Goal: Task Accomplishment & Management: Manage account settings

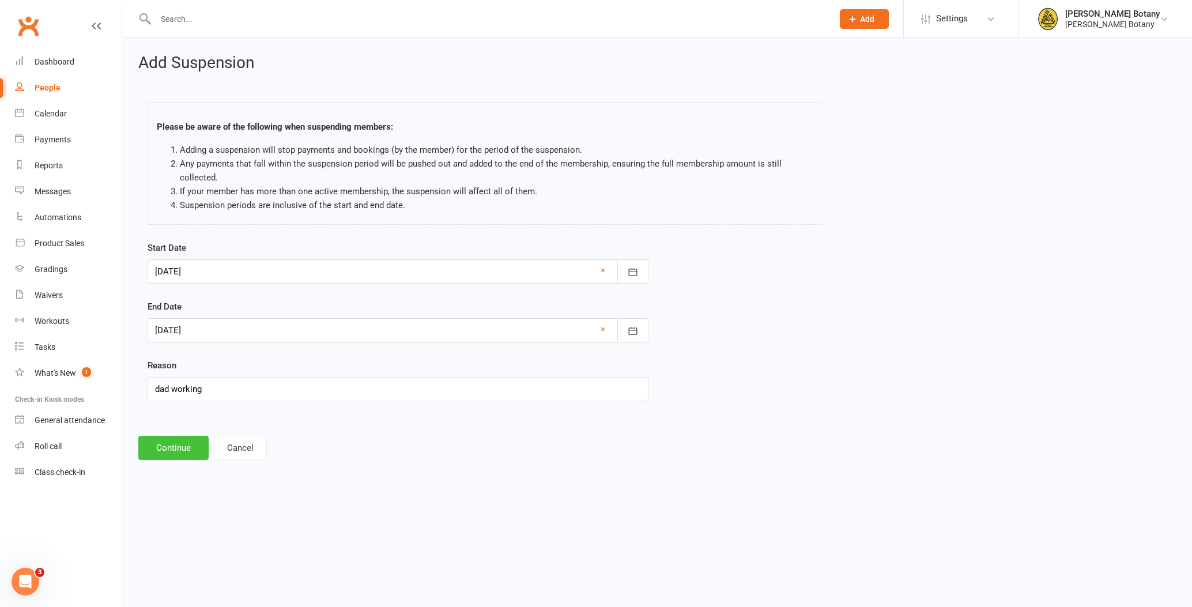
type input "dad working"
click at [184, 447] on button "Continue" at bounding box center [173, 448] width 70 height 24
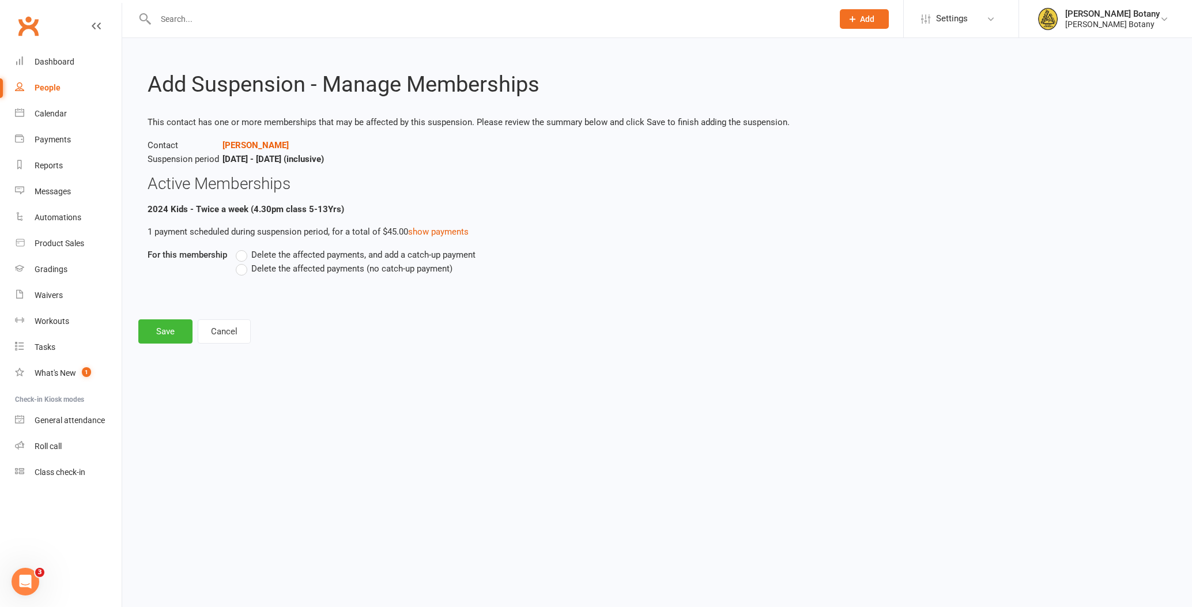
click at [341, 270] on span "Delete the affected payments (no catch-up payment)" at bounding box center [351, 268] width 201 height 12
click at [243, 262] on input "Delete the affected payments (no catch-up payment)" at bounding box center [239, 262] width 7 height 0
click at [168, 334] on button "Save" at bounding box center [165, 331] width 54 height 24
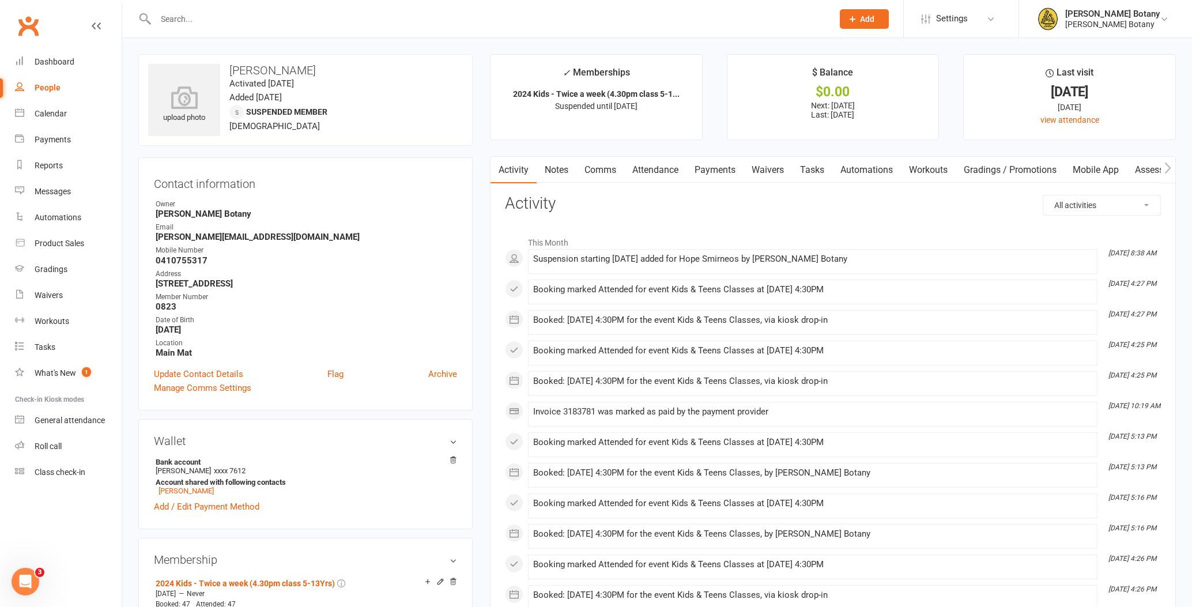
click at [42, 92] on div "People" at bounding box center [48, 87] width 26 height 9
select select "100"
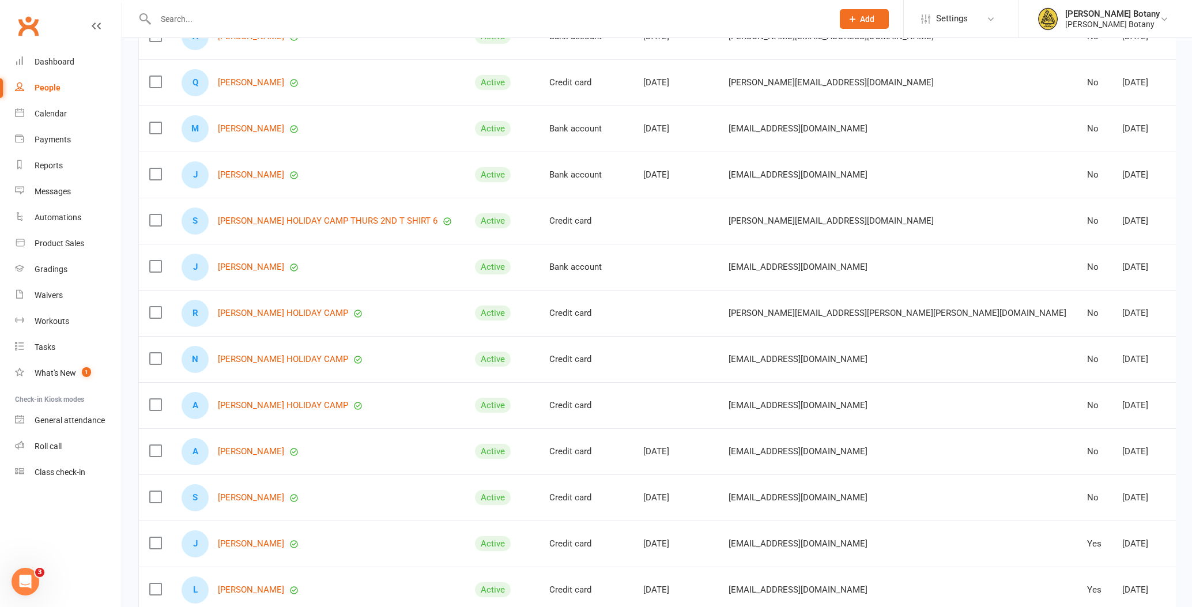
scroll to position [435, 0]
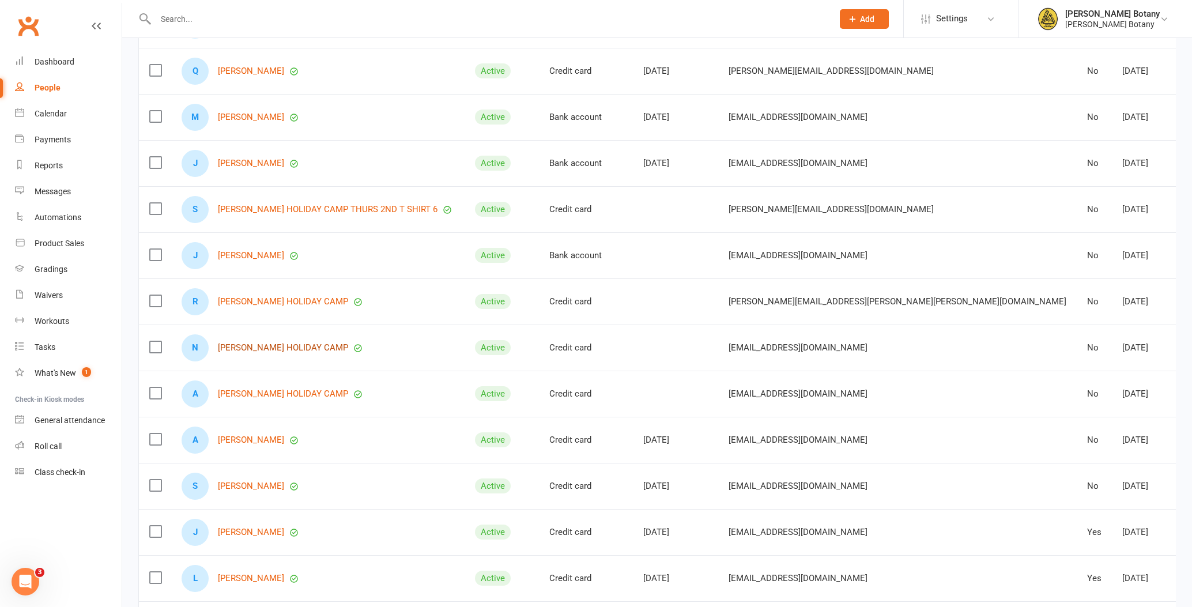
click at [295, 346] on link "[PERSON_NAME] HOLIDAY CAMP" at bounding box center [283, 348] width 130 height 10
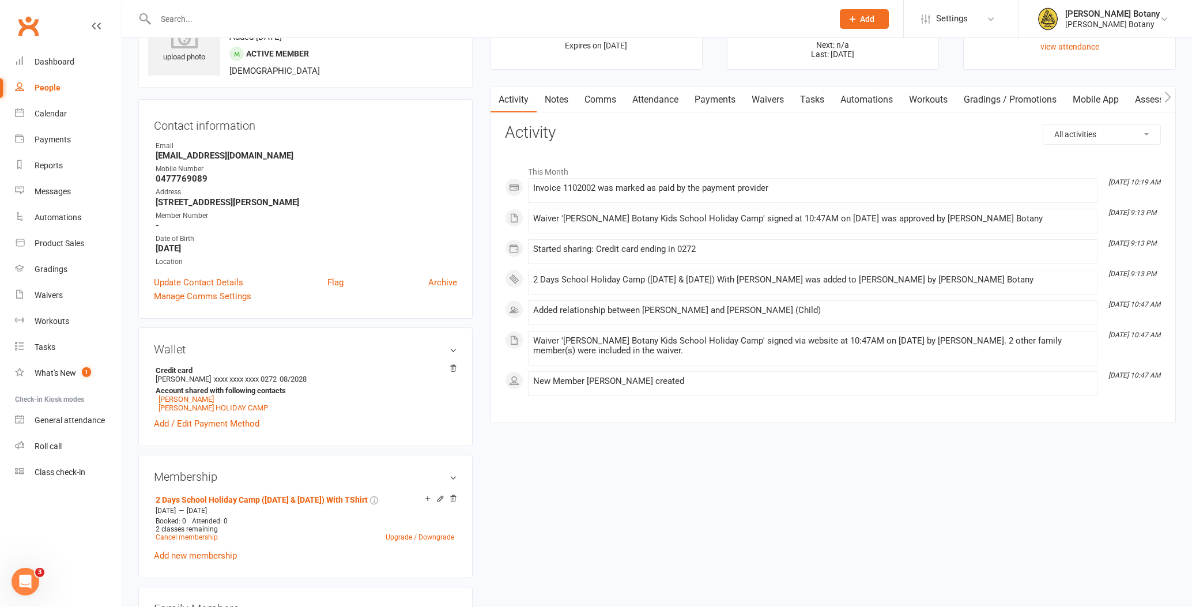
scroll to position [63, 0]
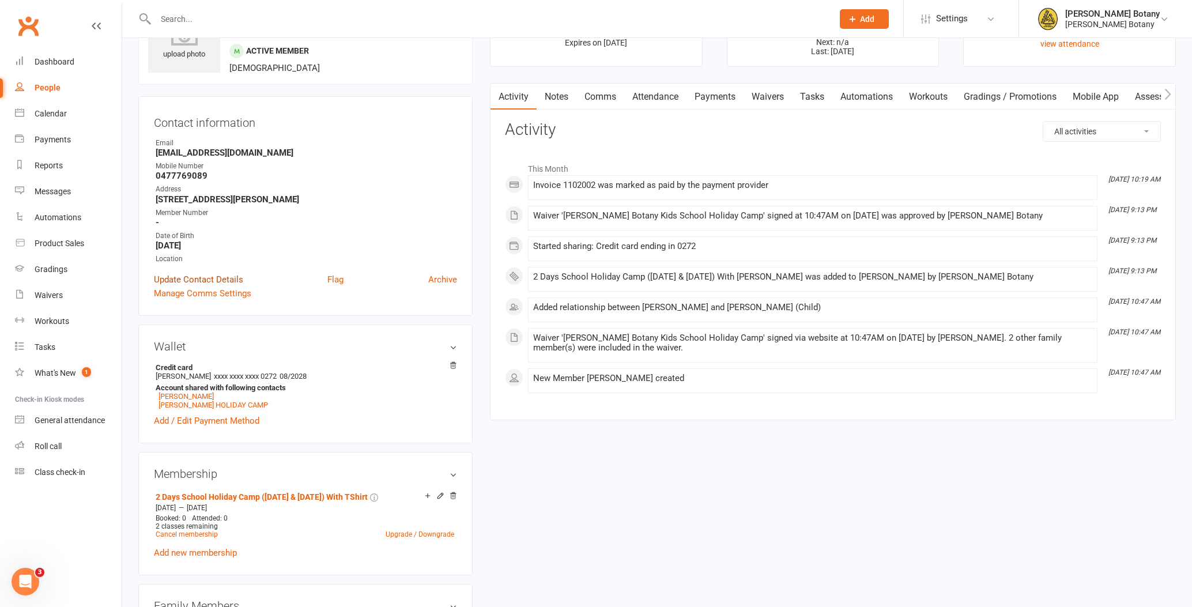
click at [223, 278] on link "Update Contact Details" at bounding box center [198, 280] width 89 height 14
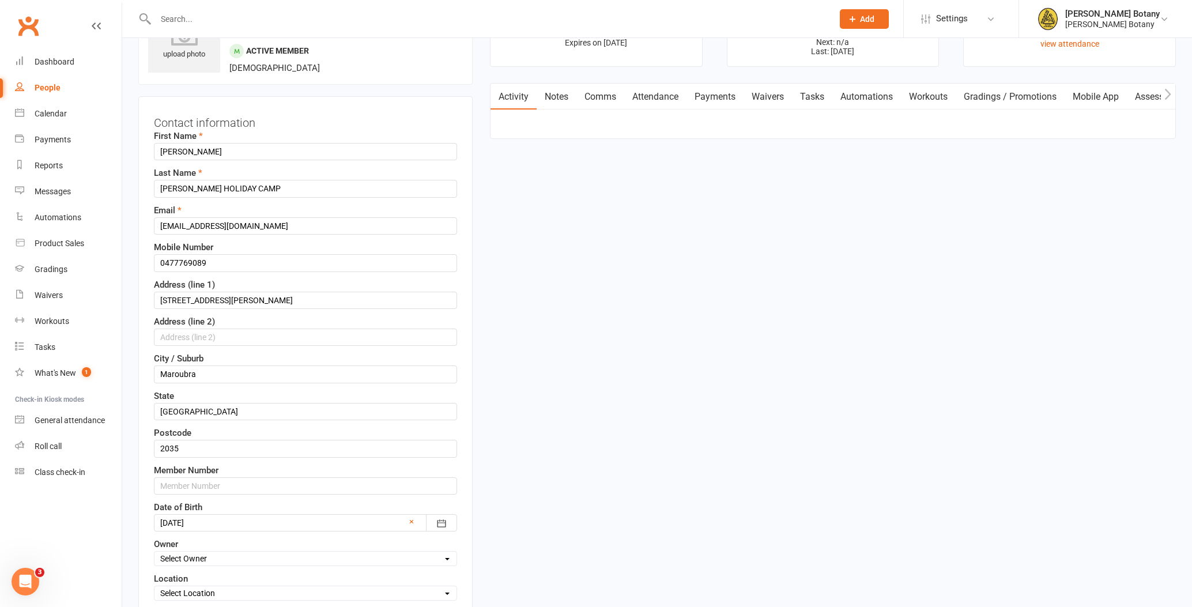
scroll to position [54, 0]
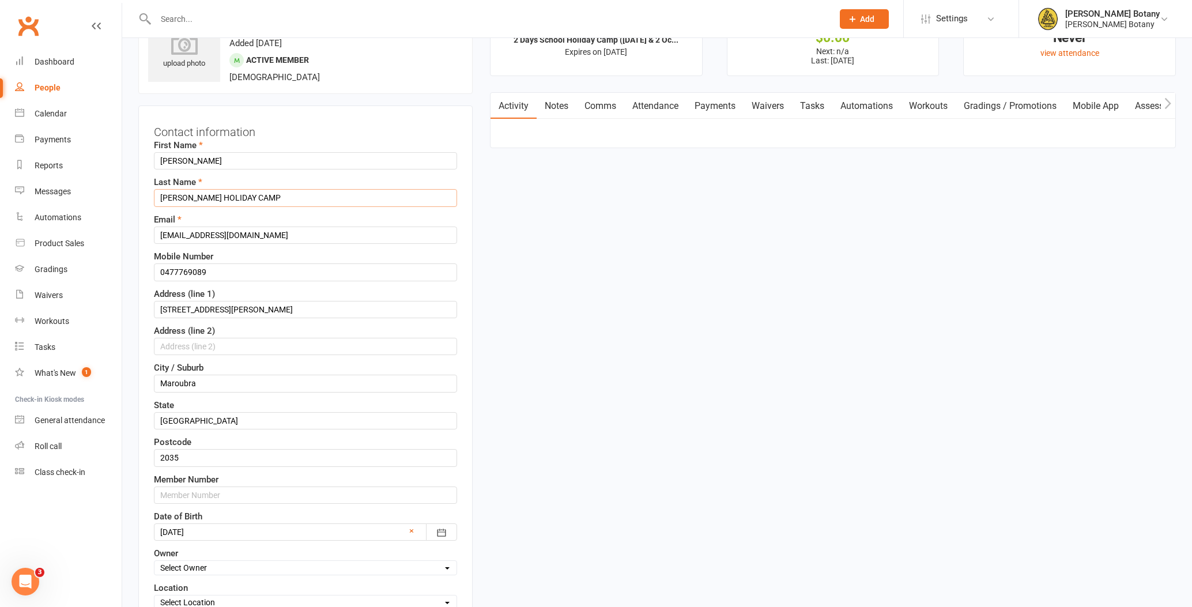
click at [294, 202] on input "[PERSON_NAME] HOLIDAY CAMP" at bounding box center [305, 197] width 303 height 17
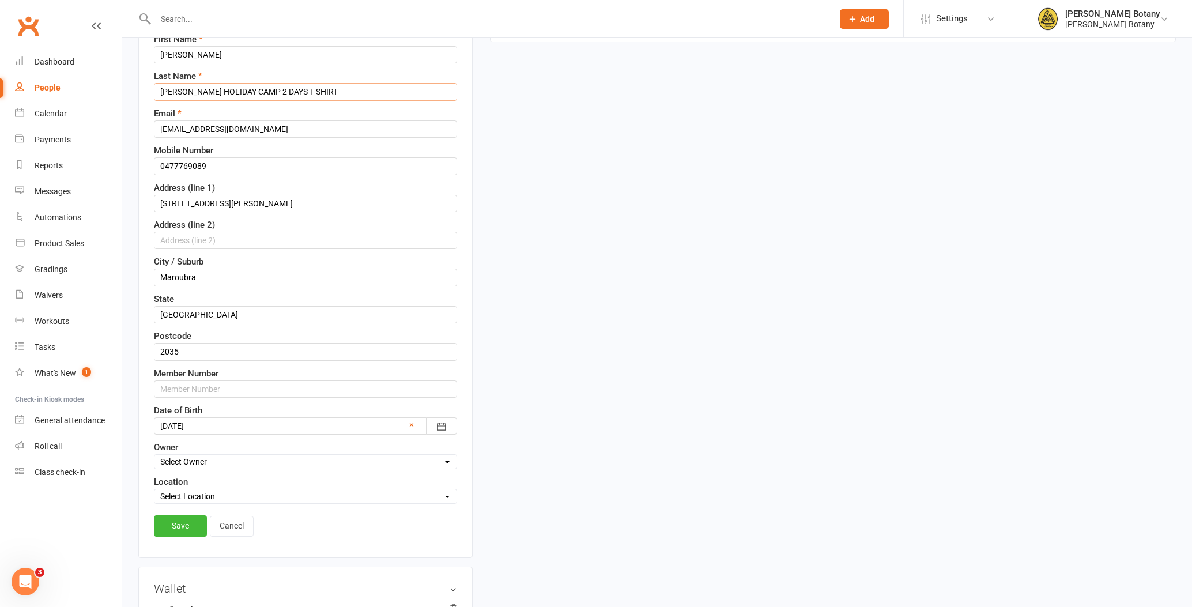
scroll to position [161, 0]
type input "[PERSON_NAME] HOLIDAY CAMP 2 DAYS T SHIRT"
select select "0"
click at [184, 519] on link "Save" at bounding box center [180, 524] width 53 height 21
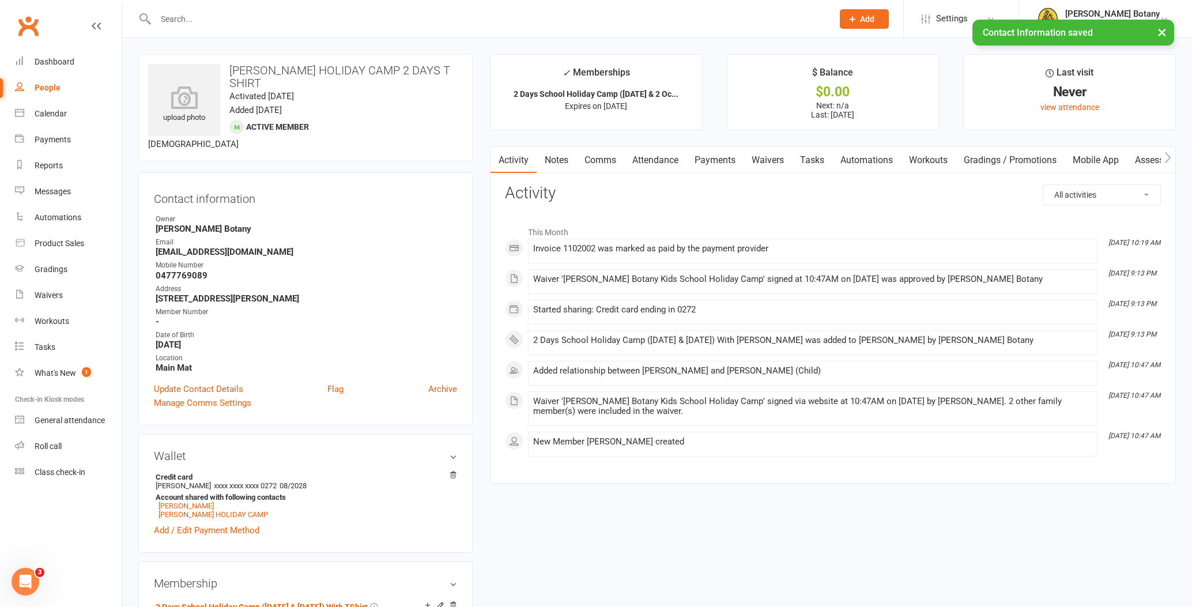
scroll to position [0, 0]
click at [48, 88] on div "People" at bounding box center [48, 87] width 26 height 9
select select "100"
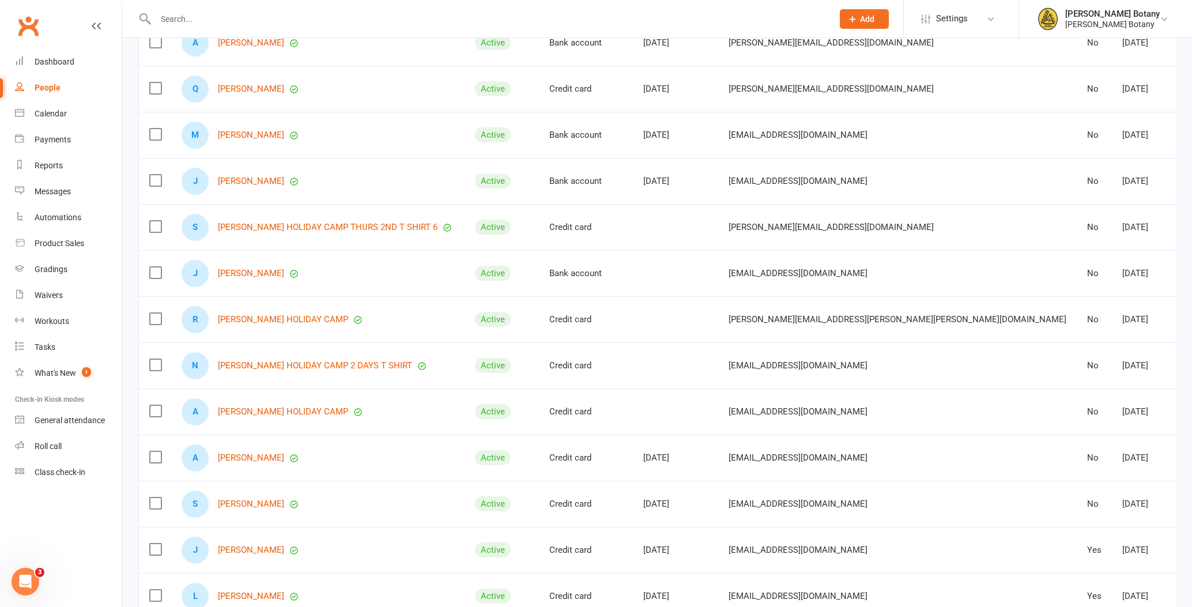
scroll to position [417, 0]
click at [301, 406] on link "[PERSON_NAME] HOLIDAY CAMP" at bounding box center [283, 411] width 130 height 10
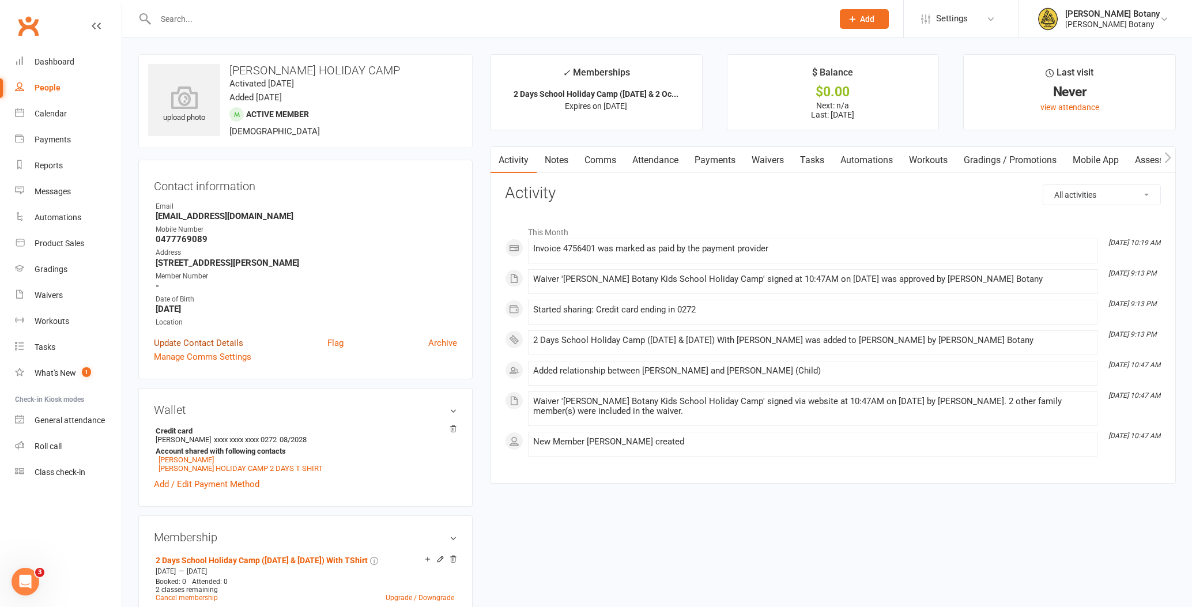
click at [225, 342] on link "Update Contact Details" at bounding box center [198, 343] width 89 height 14
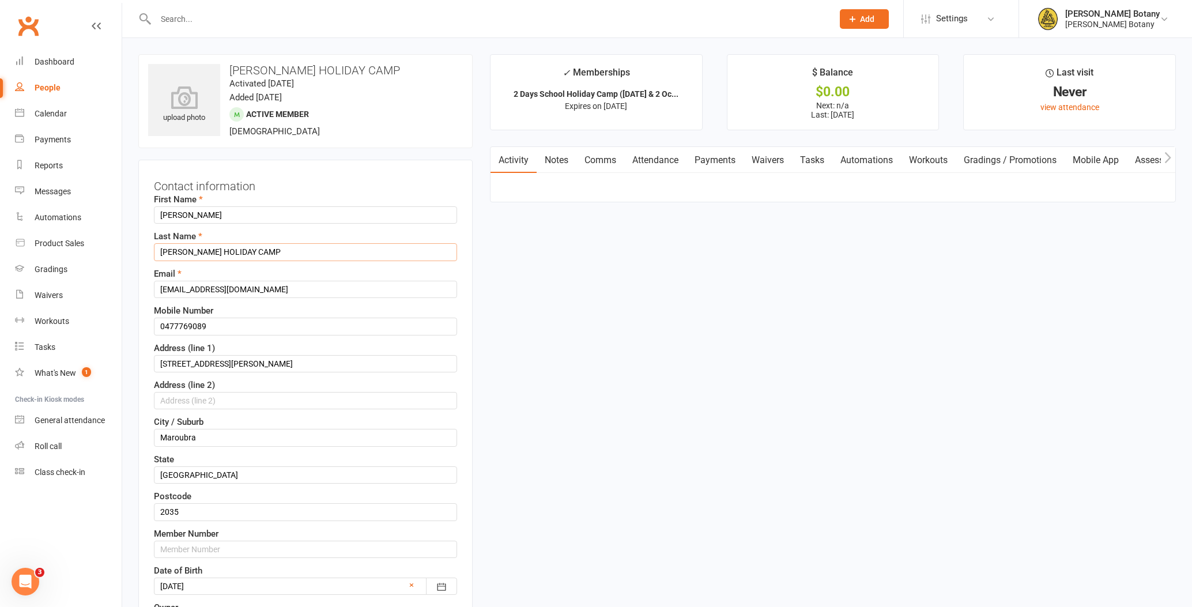
click at [303, 253] on input "[PERSON_NAME] HOLIDAY CAMP" at bounding box center [305, 251] width 303 height 17
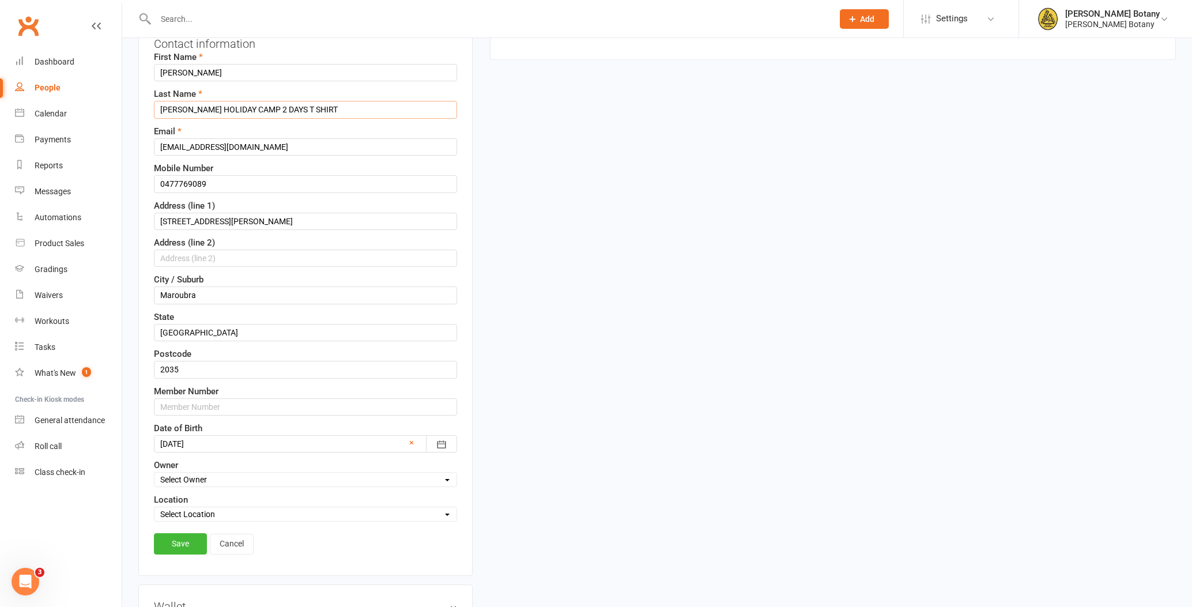
scroll to position [155, 0]
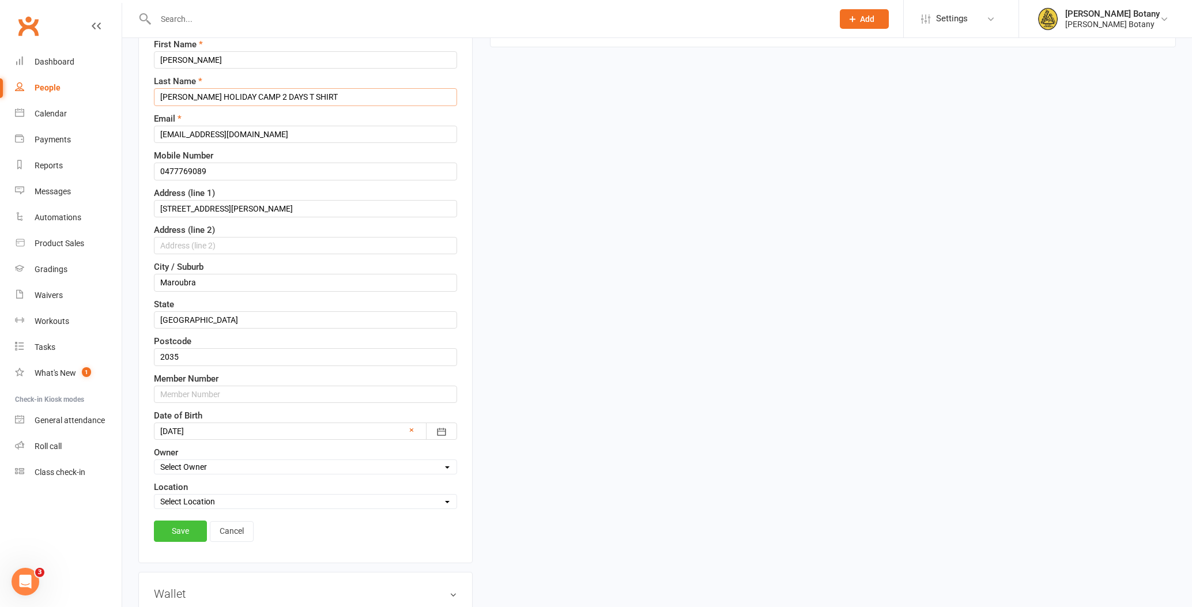
type input "[PERSON_NAME] HOLIDAY CAMP 2 DAYS T SHIRT"
click at [173, 526] on link "Save" at bounding box center [180, 531] width 53 height 21
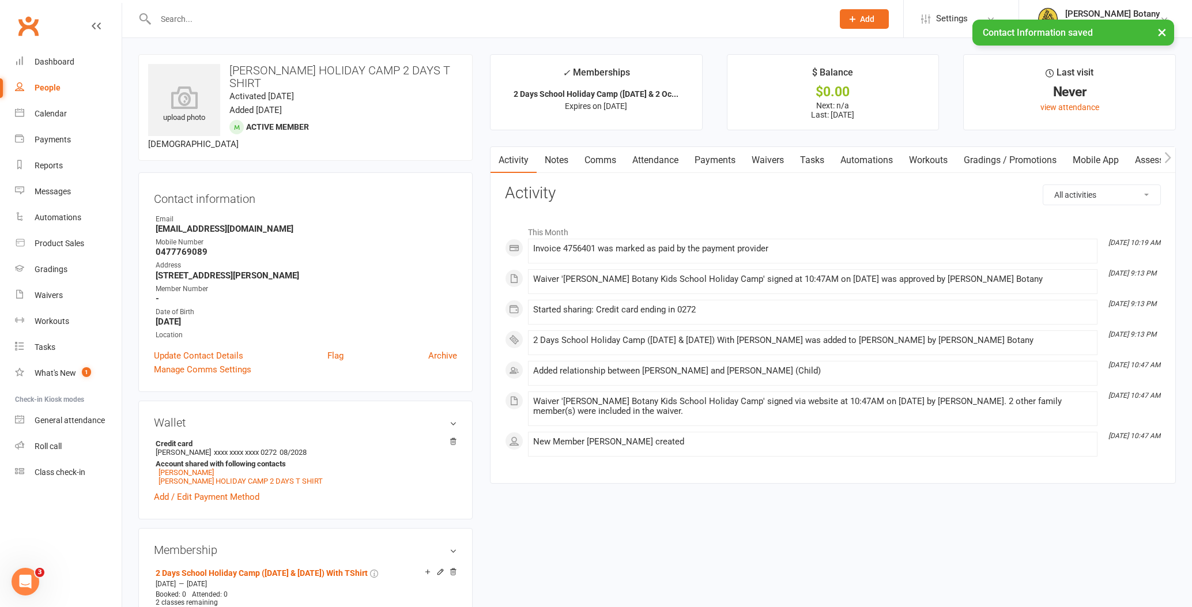
scroll to position [0, 0]
click at [54, 87] on div "People" at bounding box center [48, 87] width 26 height 9
select select "100"
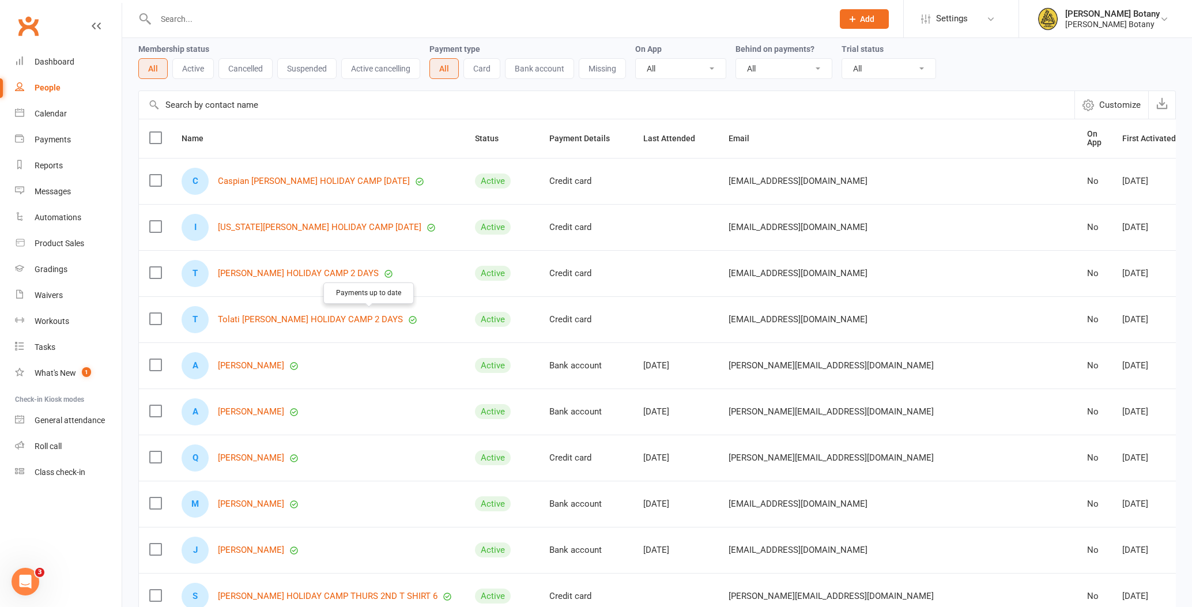
scroll to position [33, 0]
